Goal: Information Seeking & Learning: Find specific page/section

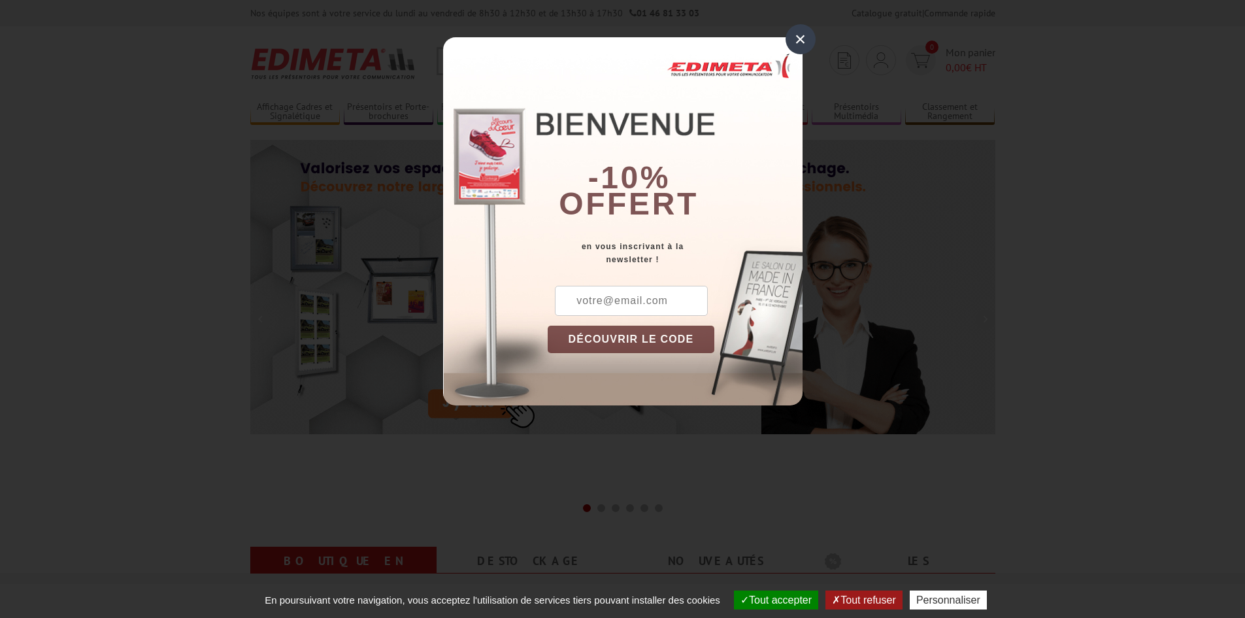
click at [813, 36] on div "×" at bounding box center [801, 39] width 30 height 30
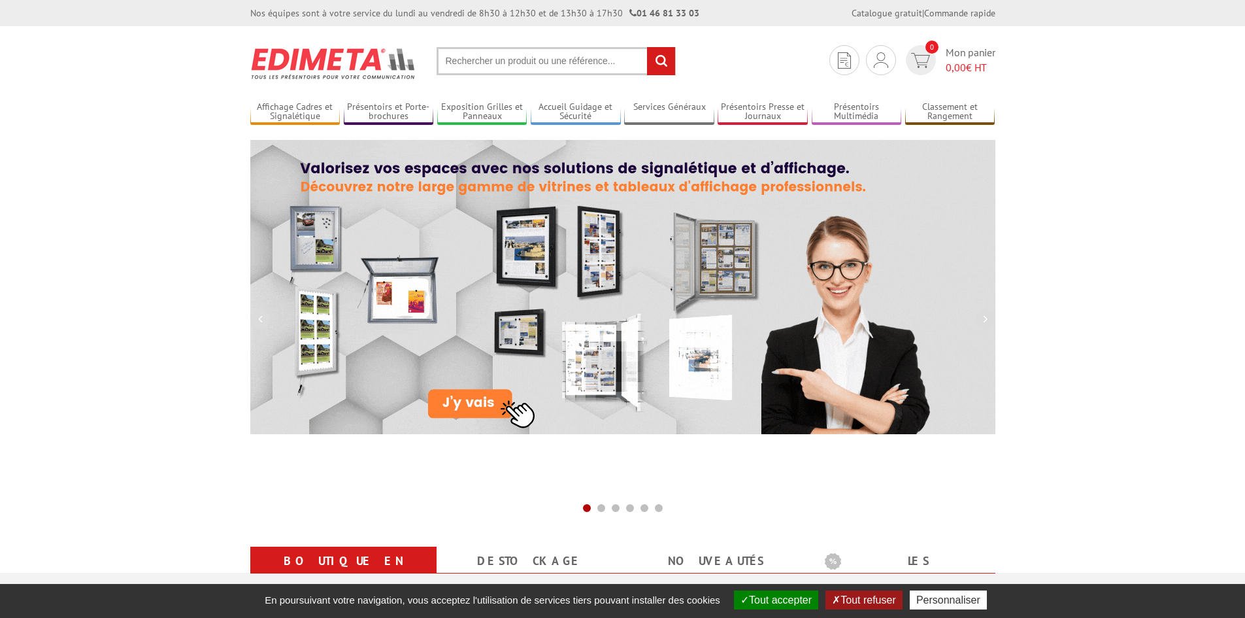
click at [572, 65] on input "text" at bounding box center [556, 61] width 239 height 28
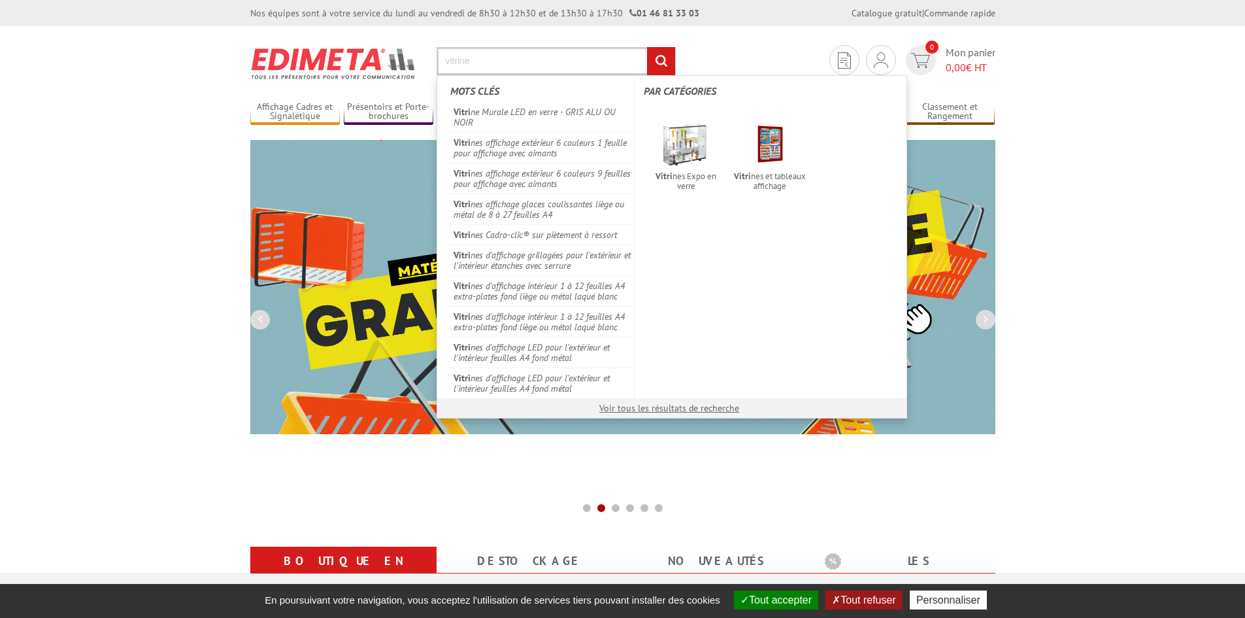
type input "vitrine"
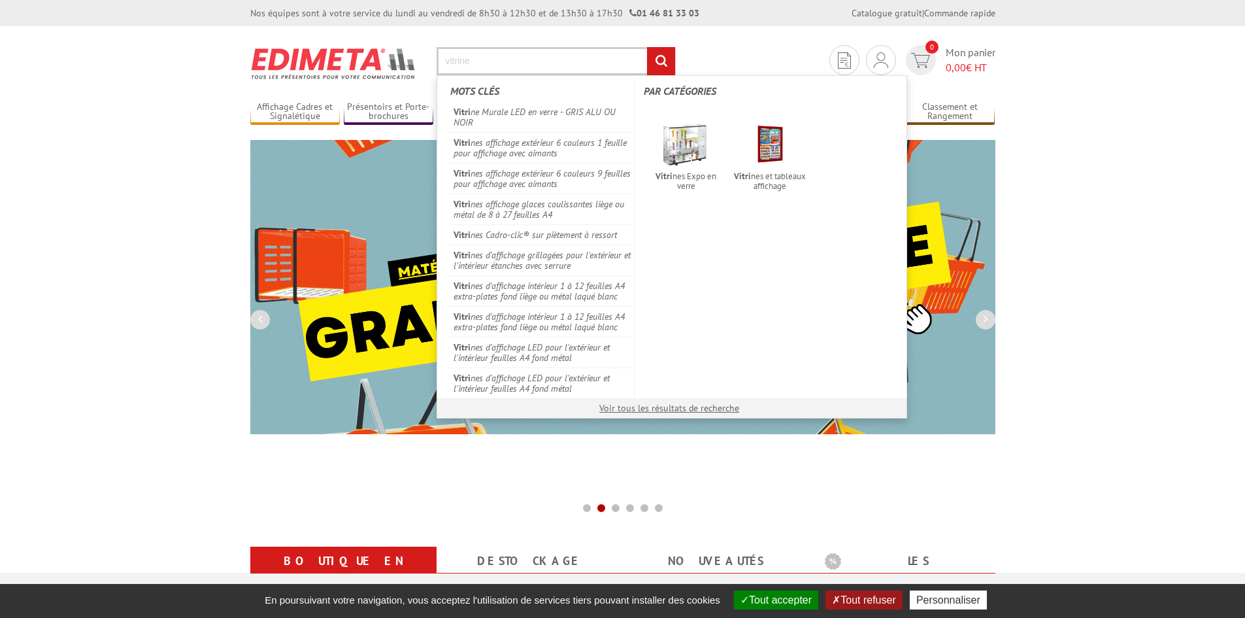
click at [647, 47] on input "rechercher" at bounding box center [661, 61] width 28 height 28
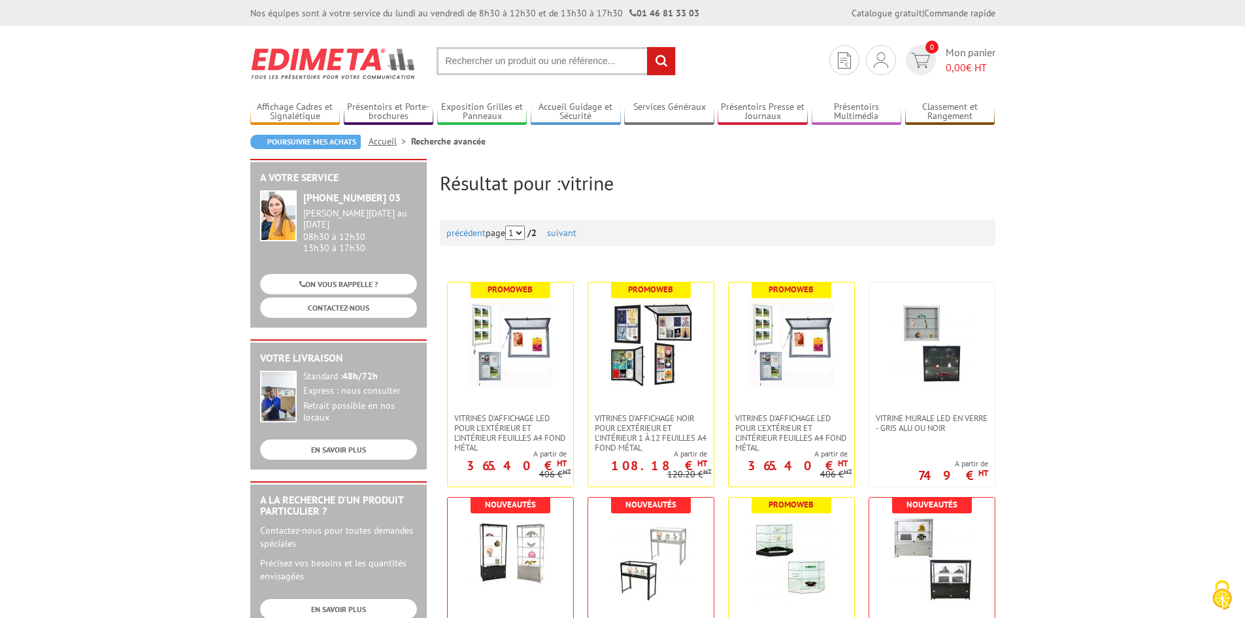
click at [519, 65] on input "text" at bounding box center [556, 61] width 239 height 28
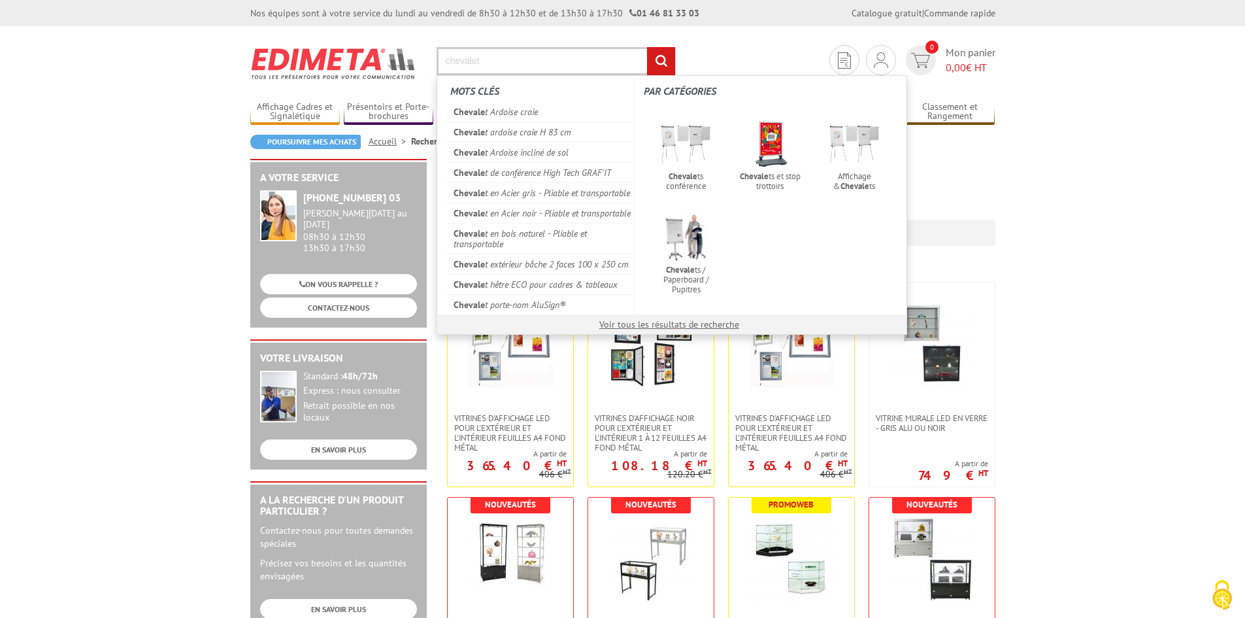
type input "chevalet"
click at [647, 47] on input "rechercher" at bounding box center [661, 61] width 28 height 28
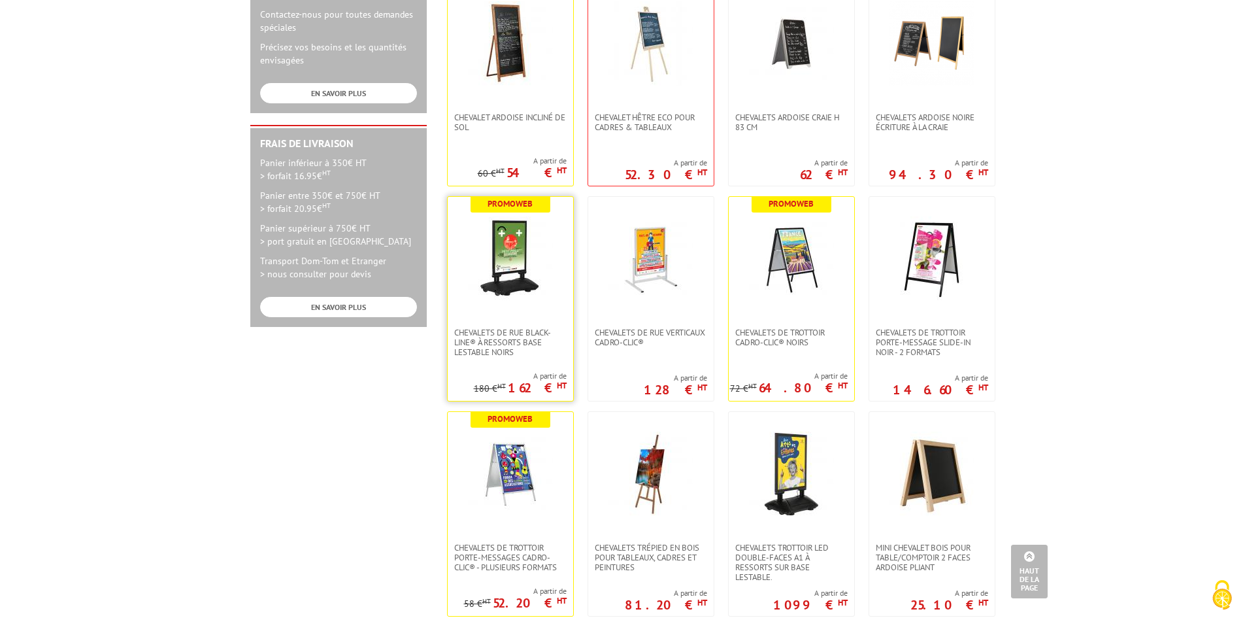
scroll to position [523, 0]
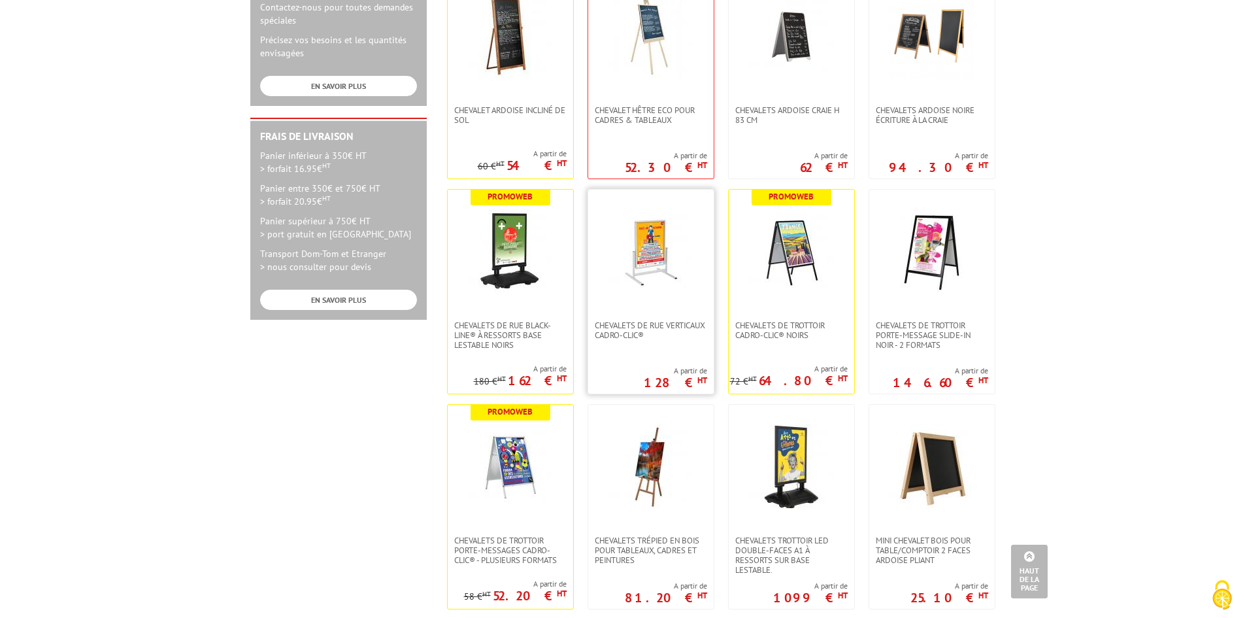
click at [668, 285] on img at bounding box center [651, 251] width 85 height 85
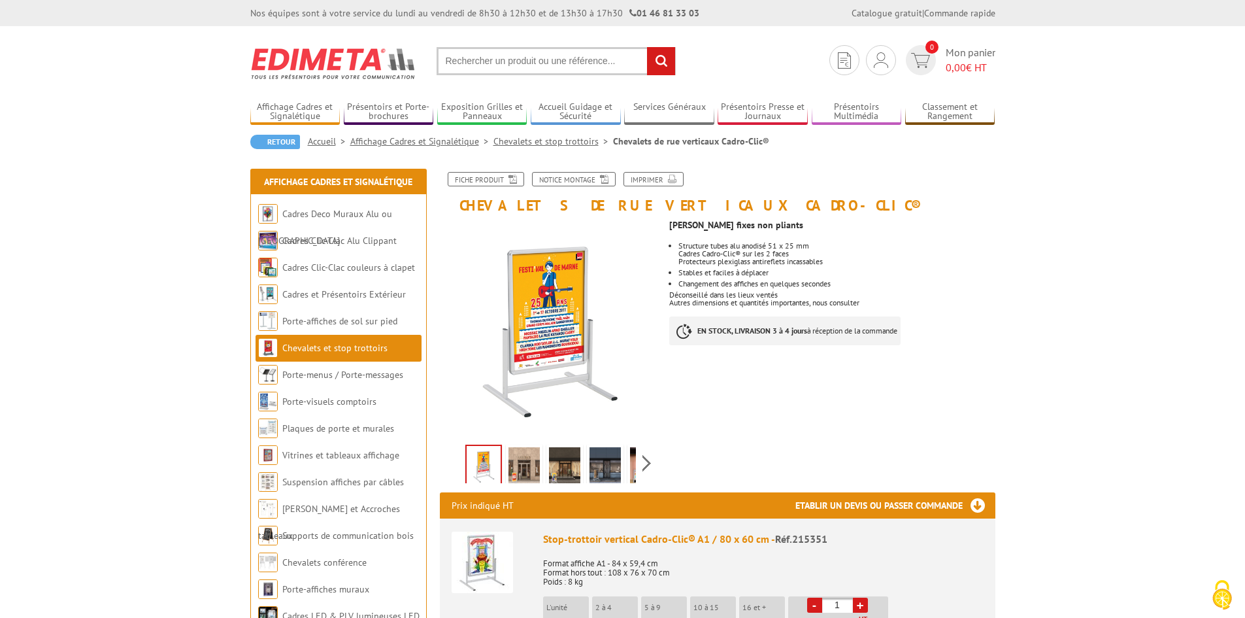
click at [522, 470] on img at bounding box center [524, 467] width 31 height 41
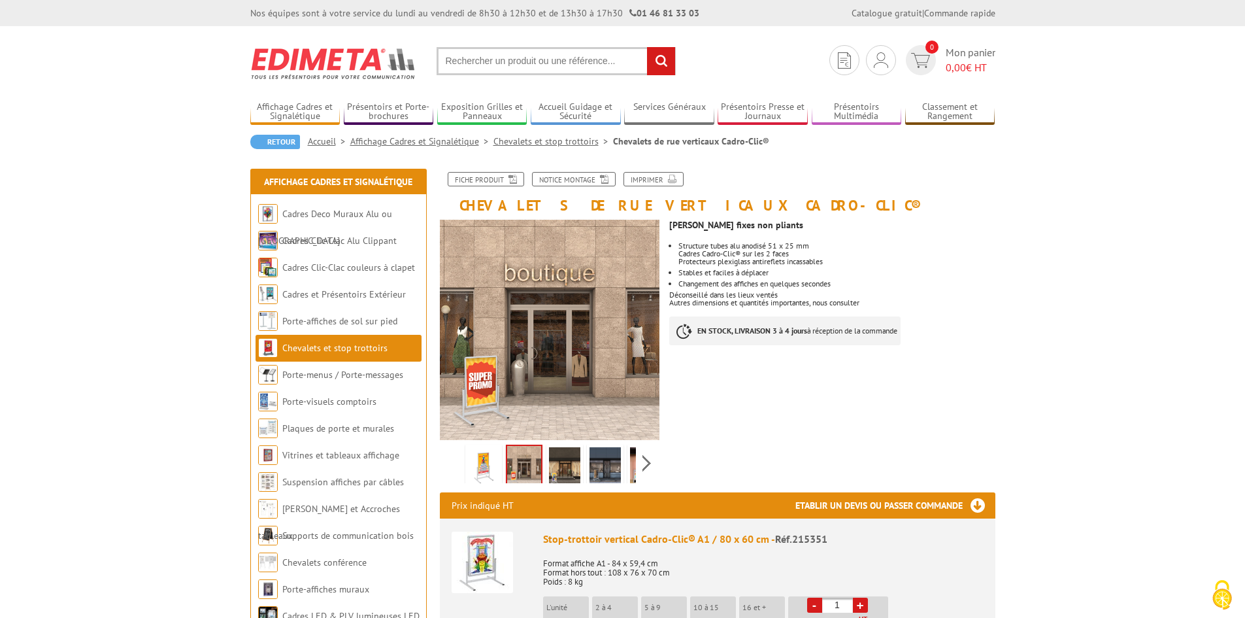
click at [570, 465] on img at bounding box center [564, 467] width 31 height 41
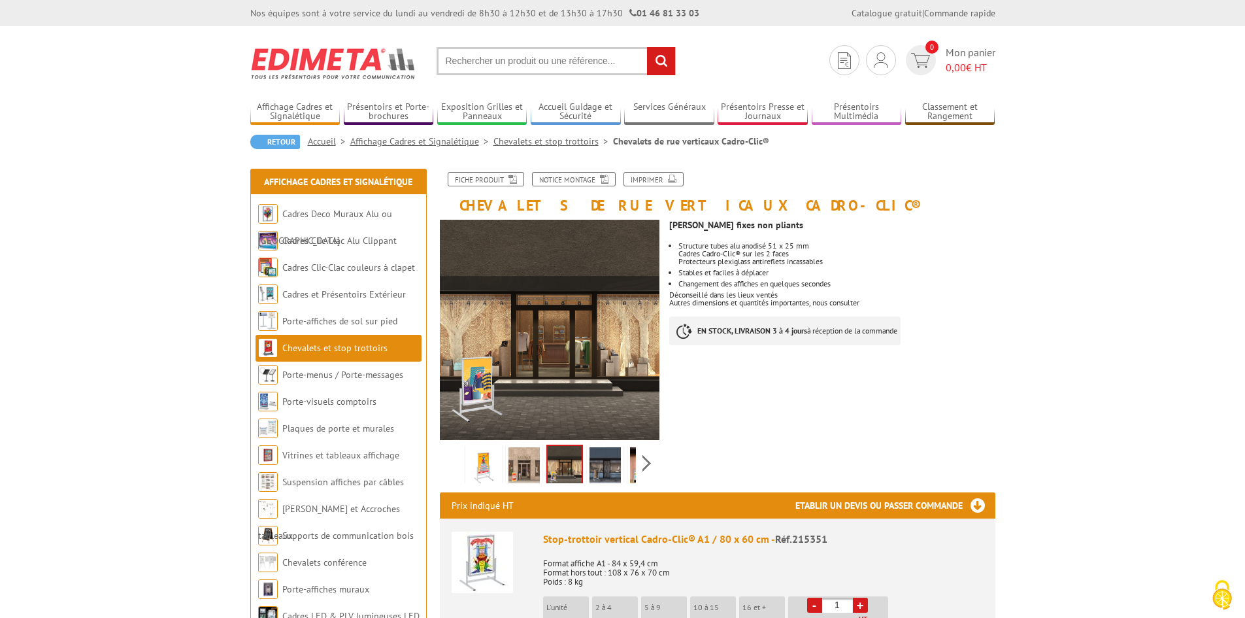
click at [592, 462] on img at bounding box center [605, 467] width 31 height 41
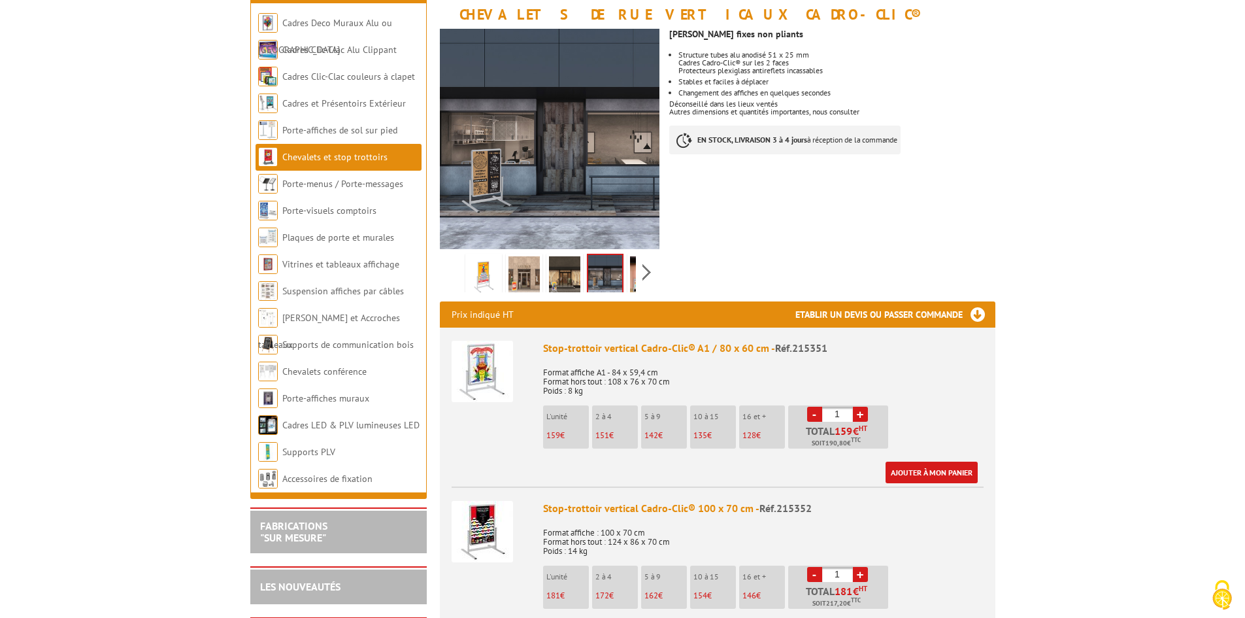
scroll to position [196, 0]
